Goal: Task Accomplishment & Management: Use online tool/utility

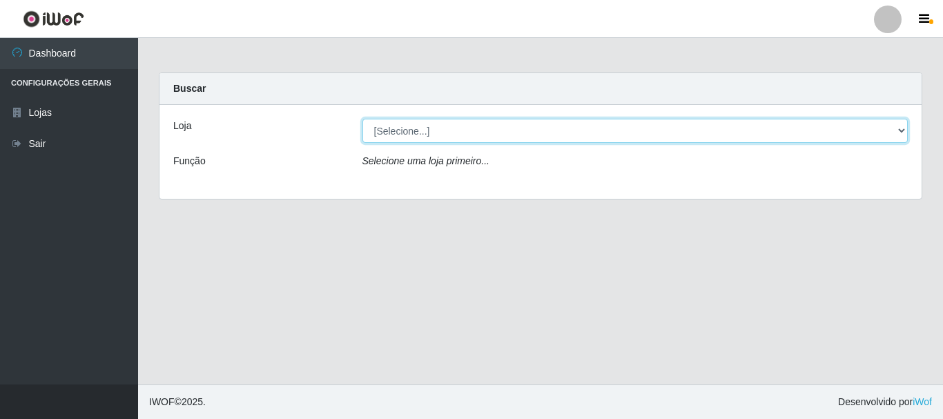
drag, startPoint x: 444, startPoint y: 134, endPoint x: 442, endPoint y: 141, distance: 7.2
click at [444, 134] on select "[Selecione...] Super Vilton" at bounding box center [635, 131] width 546 height 24
select select "379"
click at [362, 119] on select "[Selecione...] Super Vilton" at bounding box center [635, 131] width 546 height 24
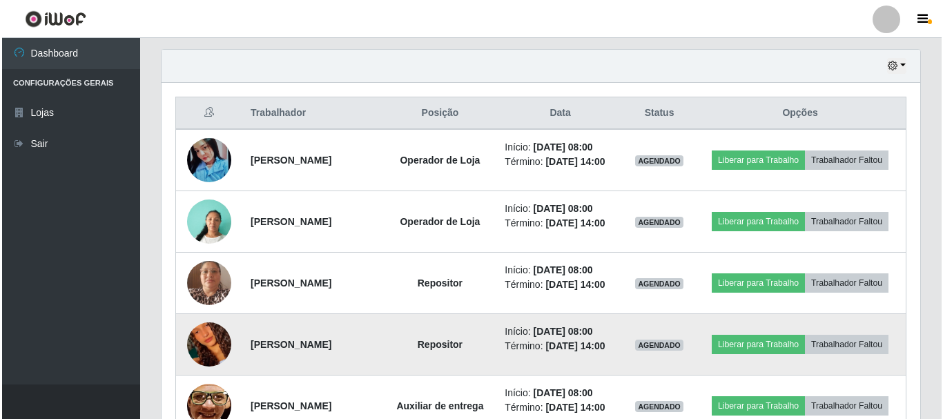
scroll to position [483, 0]
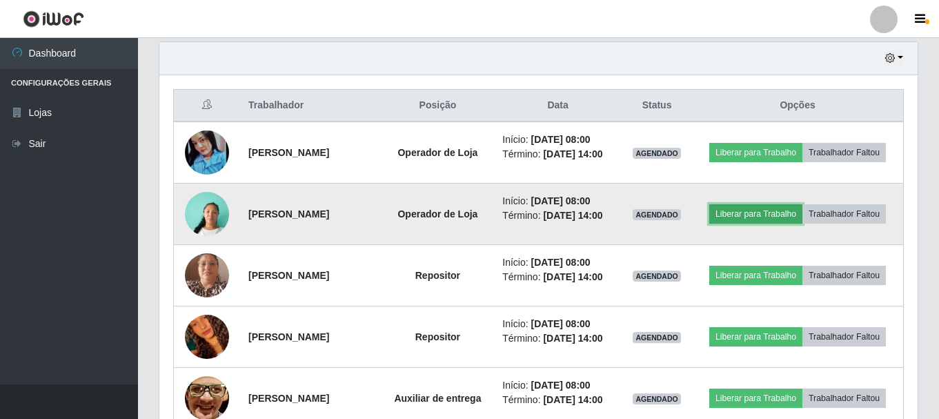
click at [763, 213] on button "Liberar para Trabalho" at bounding box center [755, 213] width 93 height 19
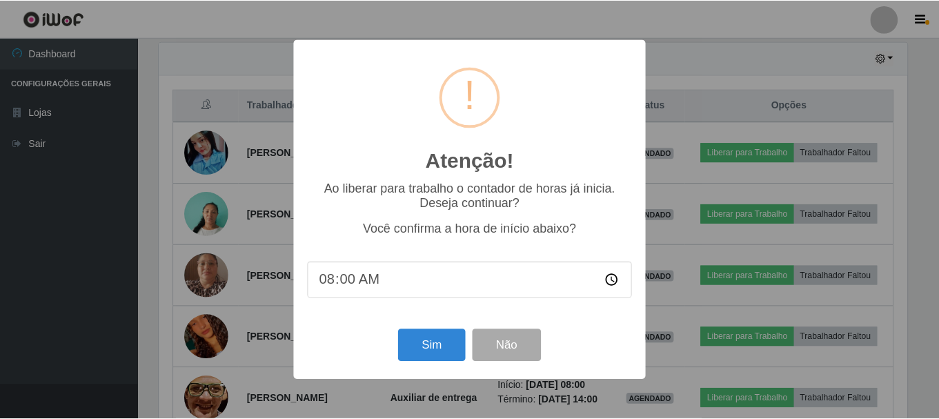
scroll to position [286, 752]
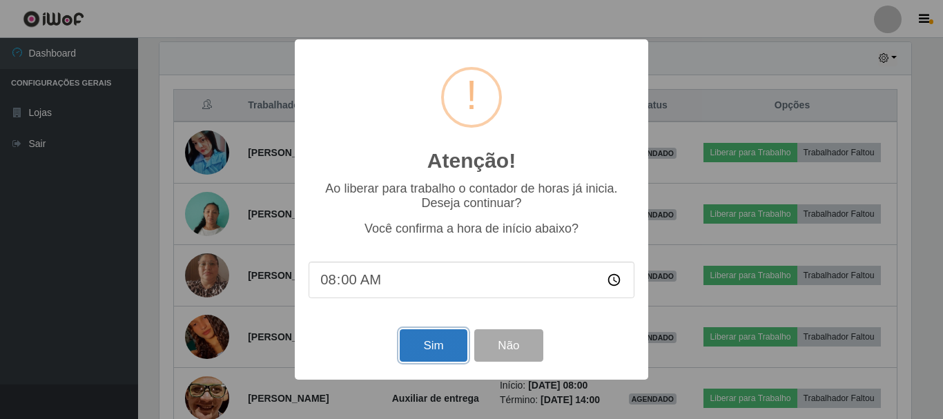
click at [433, 350] on button "Sim" at bounding box center [433, 345] width 67 height 32
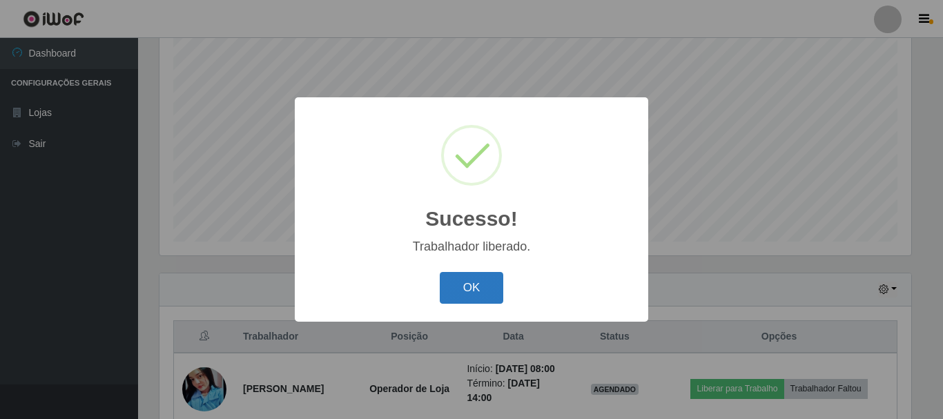
click at [460, 279] on button "OK" at bounding box center [472, 288] width 64 height 32
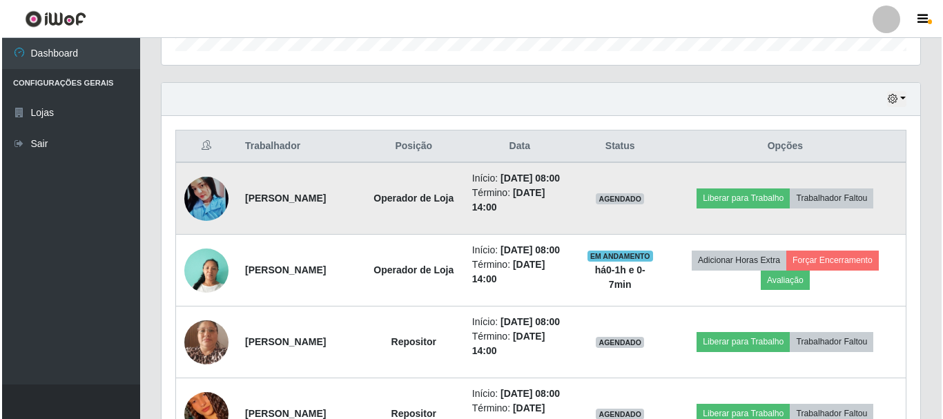
scroll to position [804, 0]
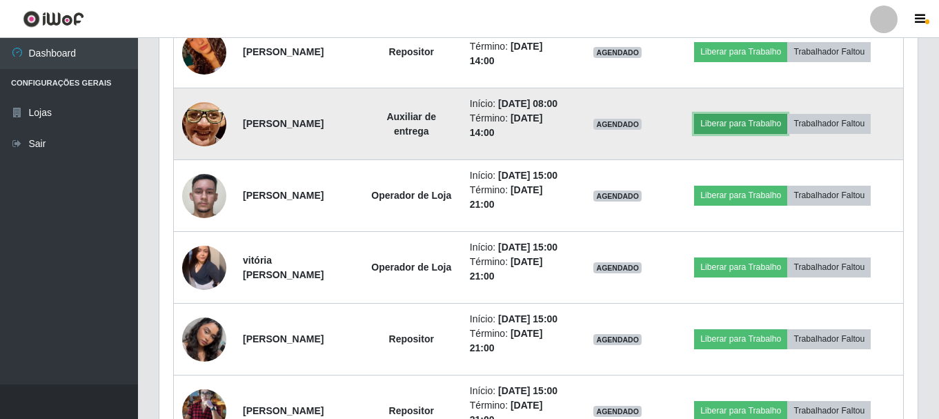
click at [747, 133] on button "Liberar para Trabalho" at bounding box center [740, 123] width 93 height 19
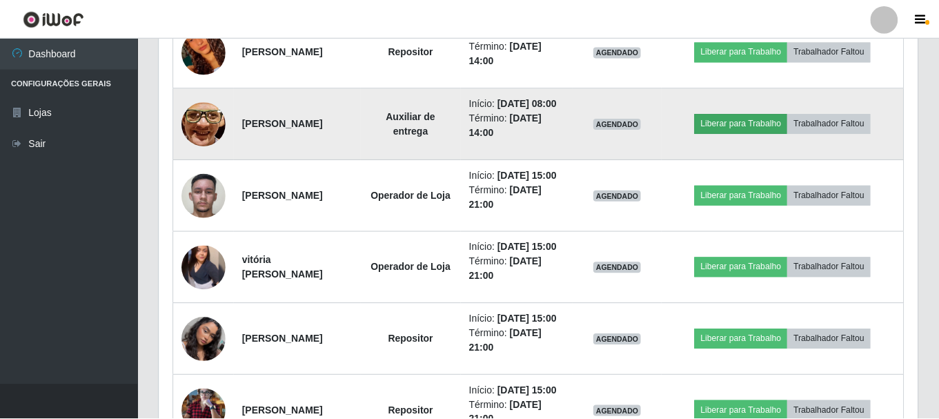
scroll to position [286, 752]
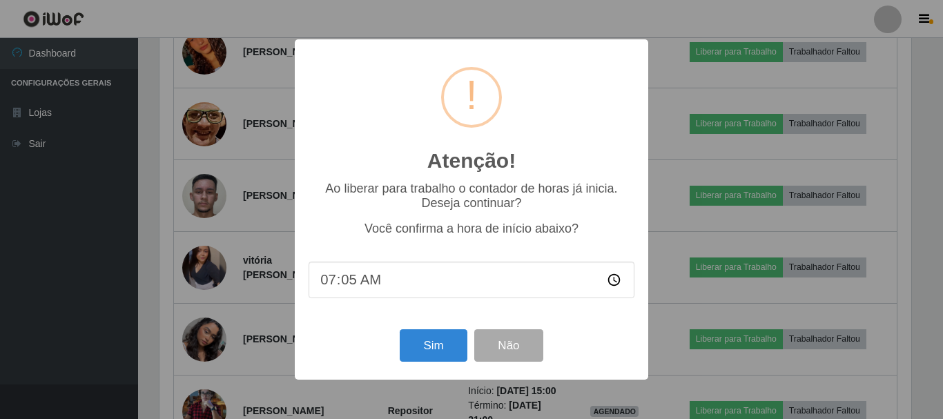
type input "07:52"
click at [438, 351] on button "Sim" at bounding box center [433, 345] width 67 height 32
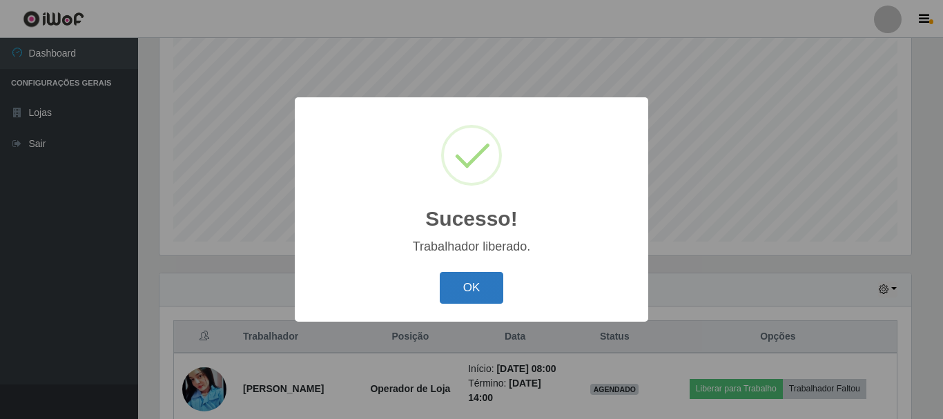
click at [474, 295] on button "OK" at bounding box center [472, 288] width 64 height 32
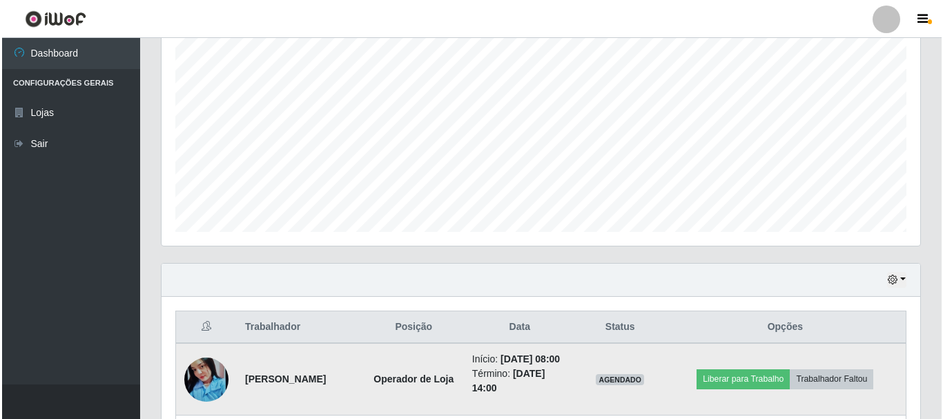
scroll to position [390, 0]
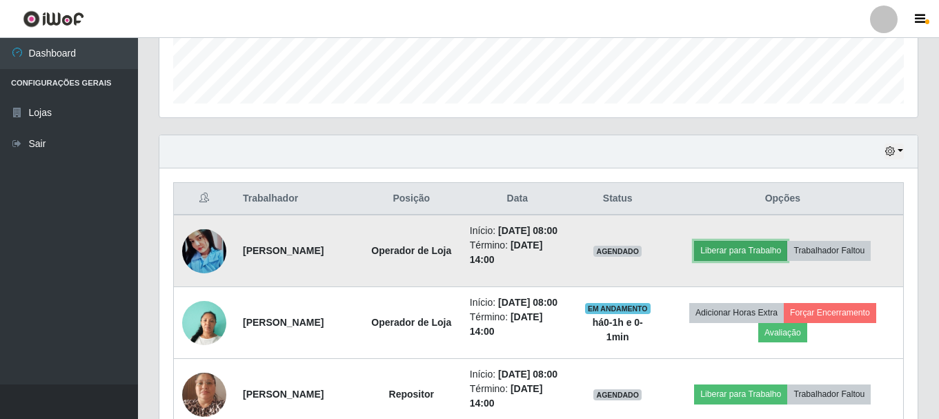
click at [744, 260] on button "Liberar para Trabalho" at bounding box center [740, 250] width 93 height 19
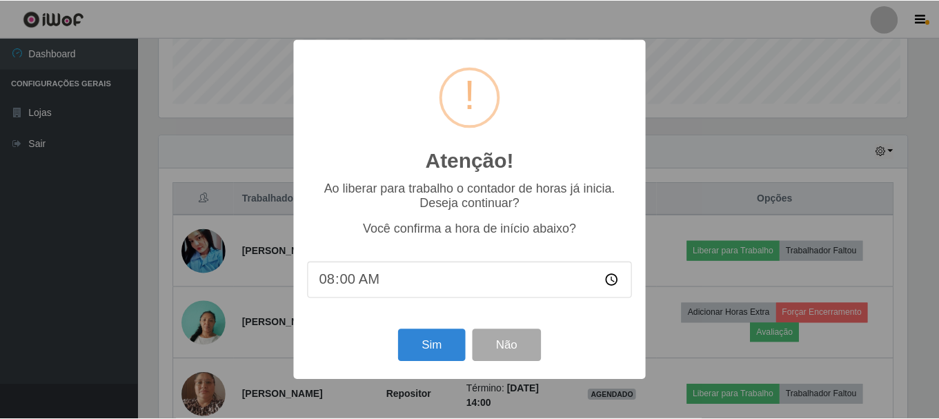
scroll to position [286, 752]
click at [437, 344] on button "Sim" at bounding box center [433, 345] width 67 height 32
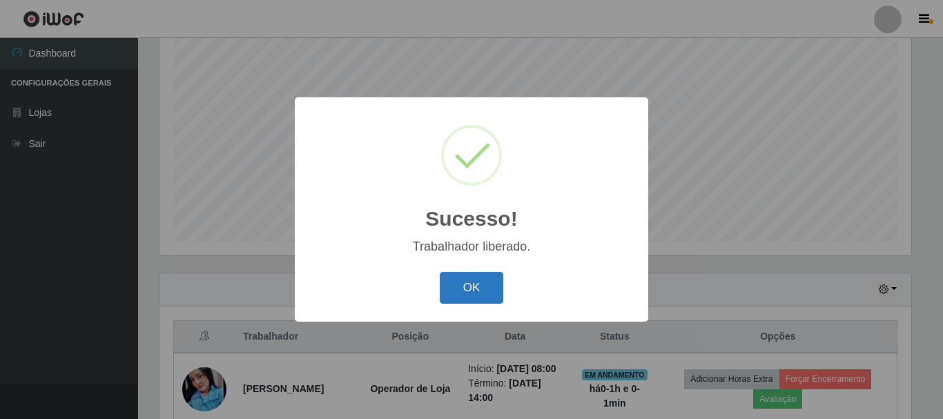
click at [486, 296] on button "OK" at bounding box center [472, 288] width 64 height 32
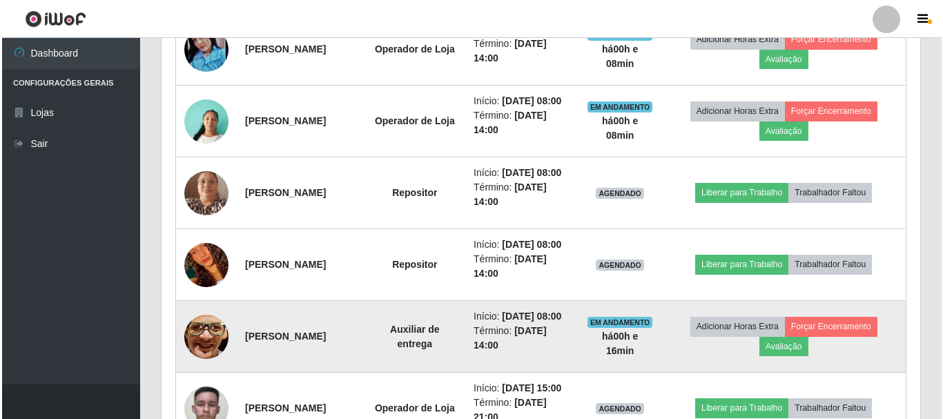
scroll to position [597, 0]
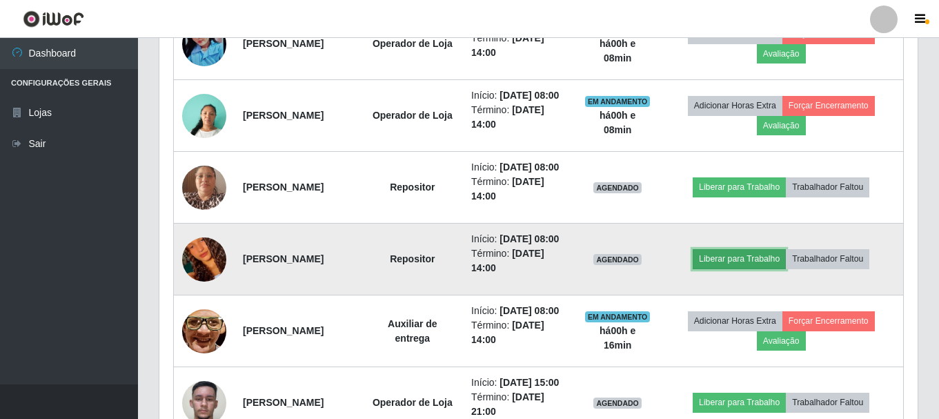
click at [764, 268] on button "Liberar para Trabalho" at bounding box center [739, 258] width 93 height 19
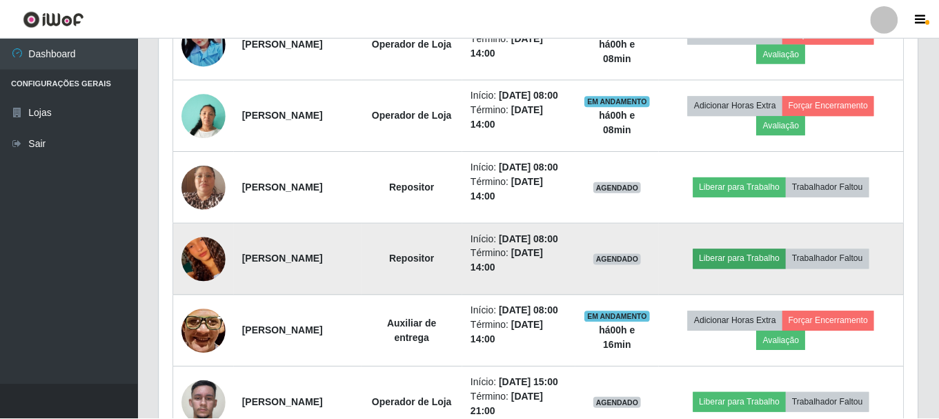
scroll to position [286, 752]
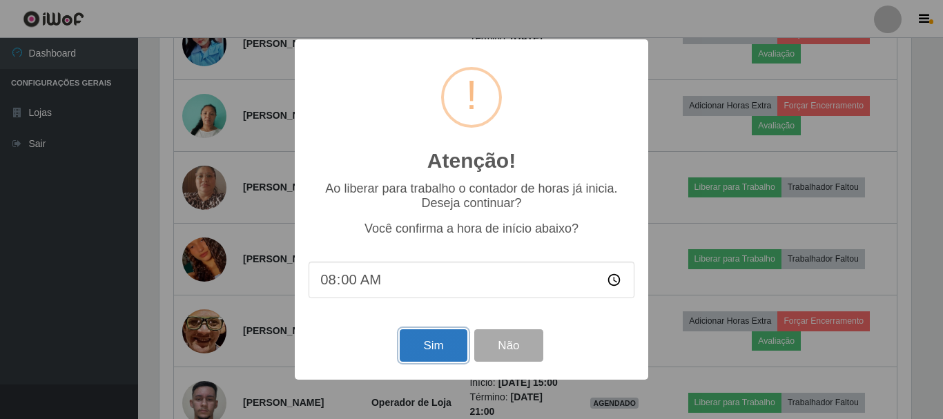
click at [406, 352] on button "Sim" at bounding box center [433, 345] width 67 height 32
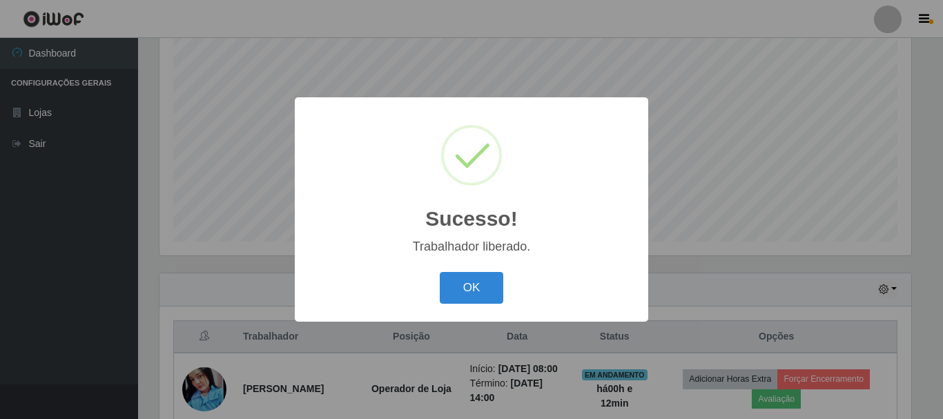
click at [504, 296] on div "OK Cancel" at bounding box center [471, 287] width 326 height 39
click at [496, 296] on button "OK" at bounding box center [472, 288] width 64 height 32
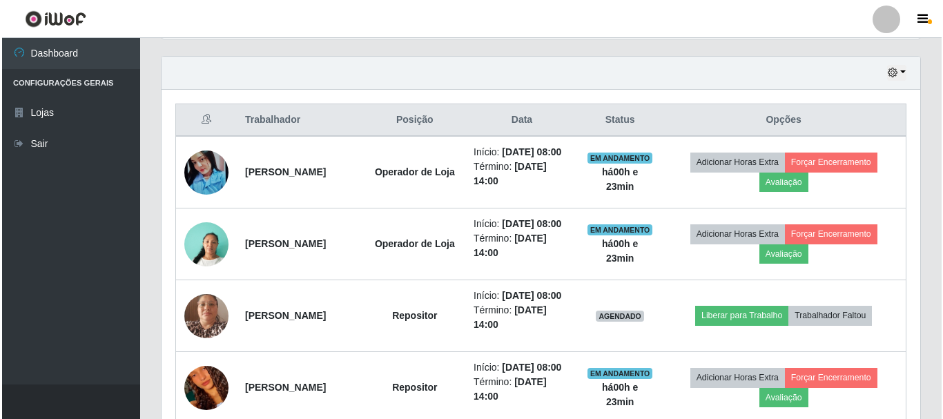
scroll to position [528, 0]
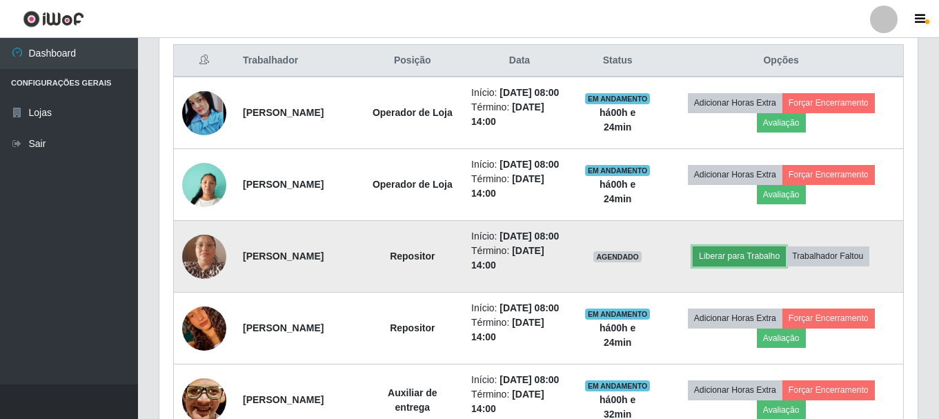
click at [752, 266] on button "Liberar para Trabalho" at bounding box center [739, 255] width 93 height 19
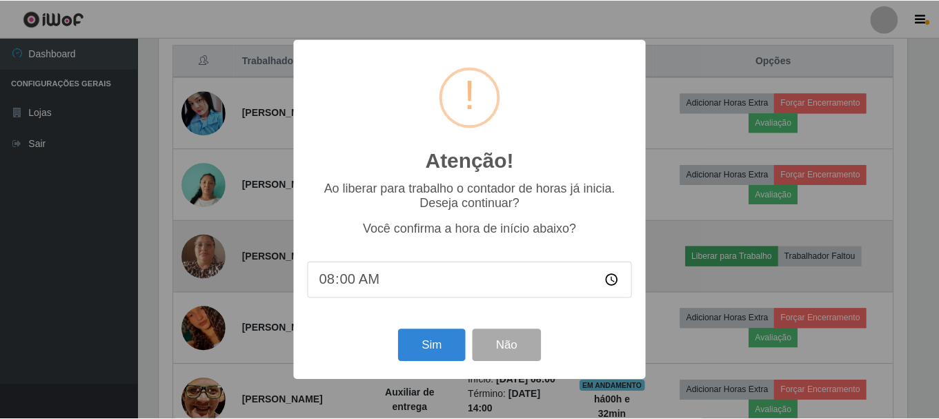
scroll to position [286, 752]
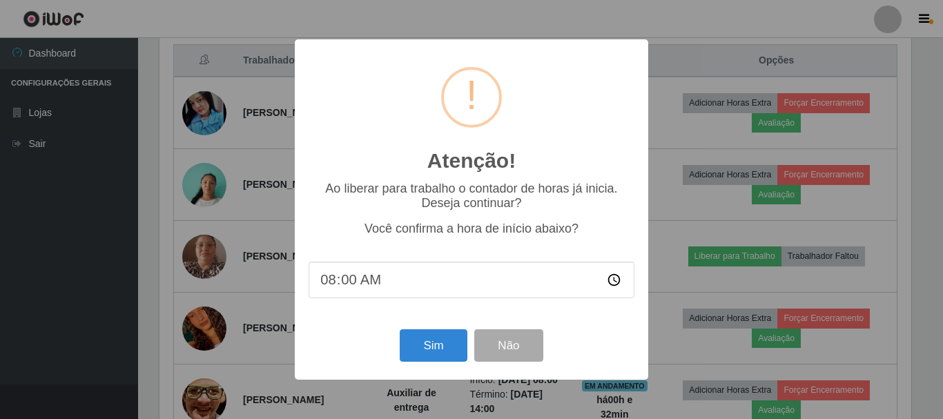
click at [354, 286] on input "08:00" at bounding box center [471, 280] width 326 height 37
type input "08:24"
click at [455, 355] on button "Sim" at bounding box center [433, 345] width 67 height 32
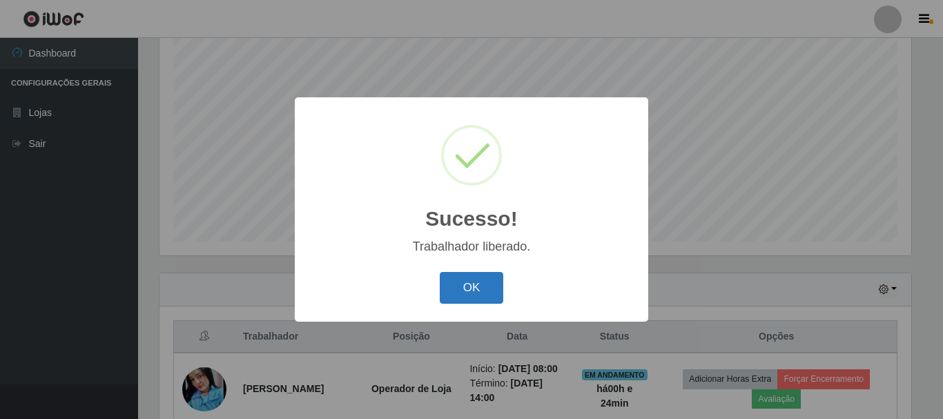
click at [473, 281] on button "OK" at bounding box center [472, 288] width 64 height 32
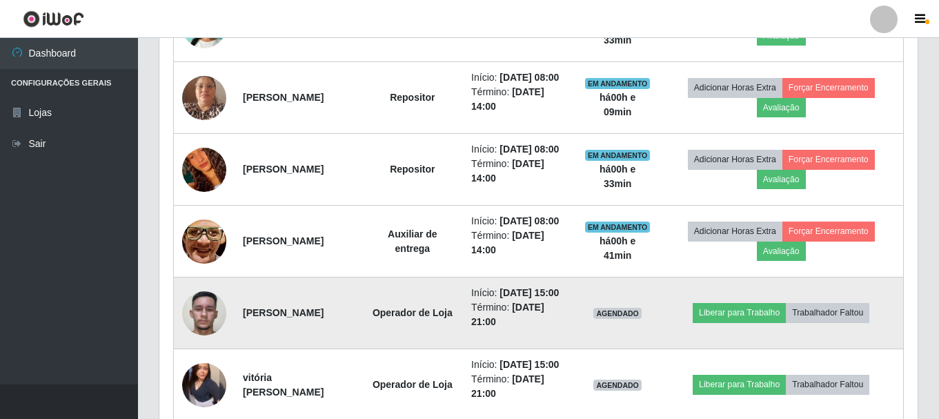
scroll to position [718, 0]
